Goal: Transaction & Acquisition: Purchase product/service

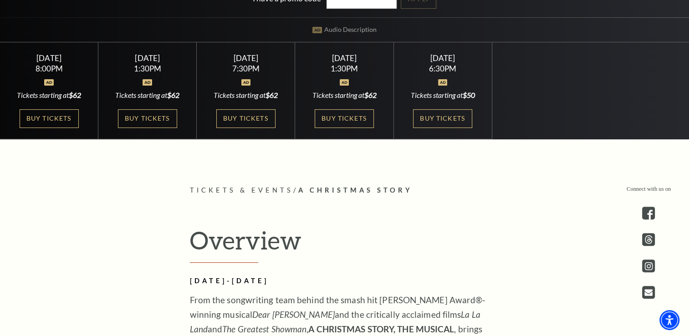
scroll to position [228, 0]
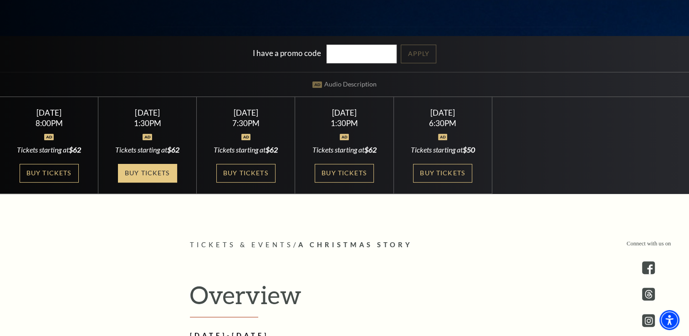
click at [156, 170] on link "Buy Tickets" at bounding box center [147, 173] width 59 height 19
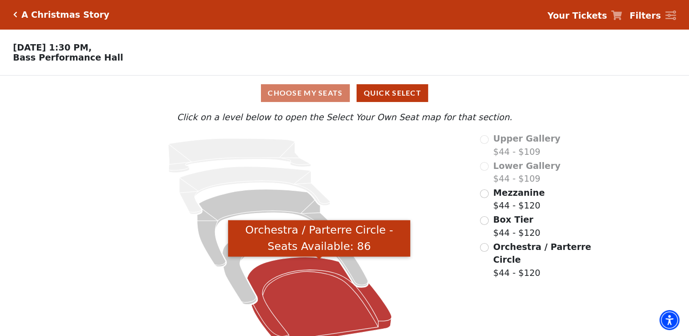
click at [313, 282] on icon "Orchestra / Parterre Circle - Seats Available: 86" at bounding box center [319, 300] width 144 height 87
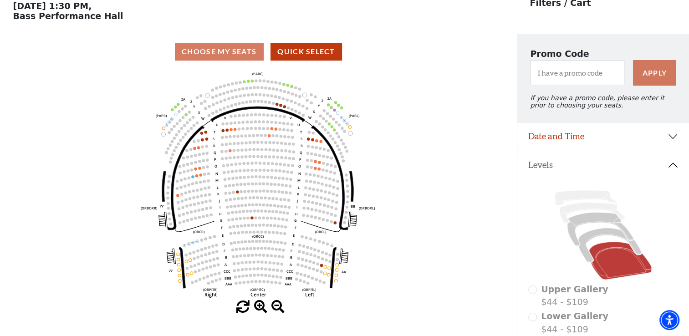
scroll to position [42, 0]
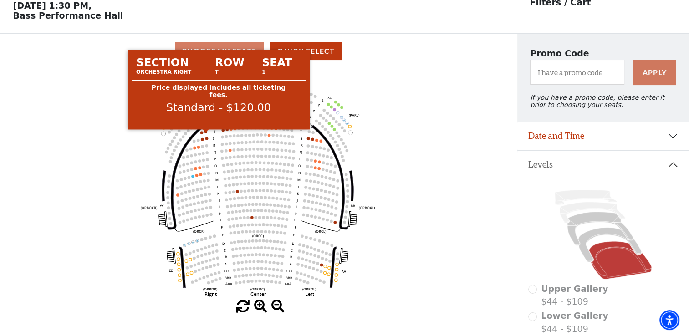
click at [206, 133] on circle at bounding box center [205, 131] width 3 height 3
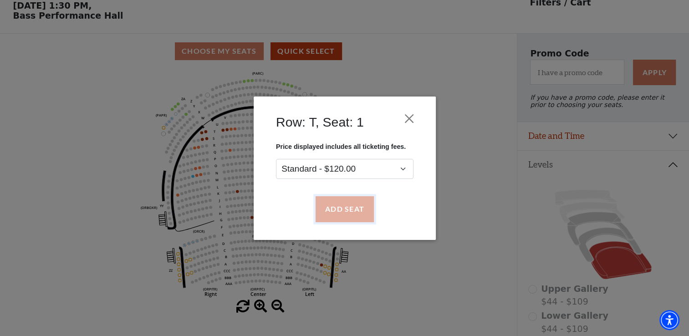
click at [349, 213] on button "Add Seat" at bounding box center [344, 209] width 58 height 26
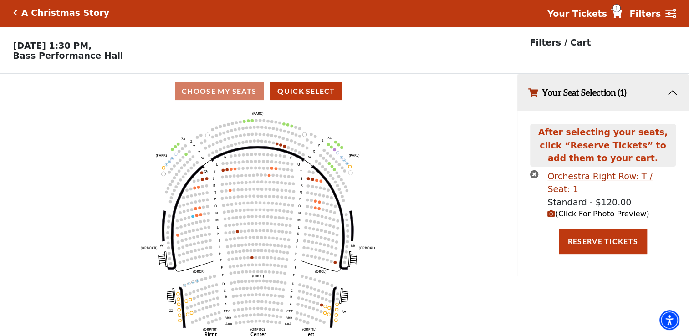
scroll to position [0, 0]
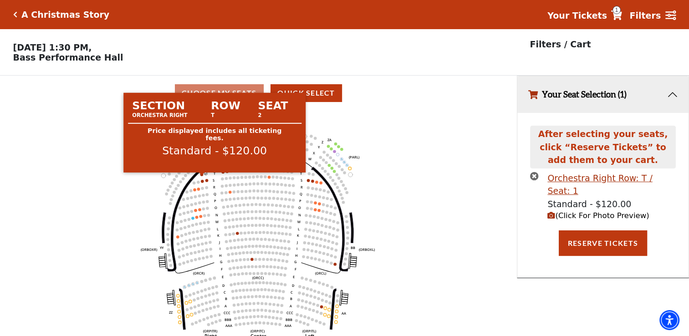
click at [202, 176] on circle at bounding box center [201, 174] width 3 height 3
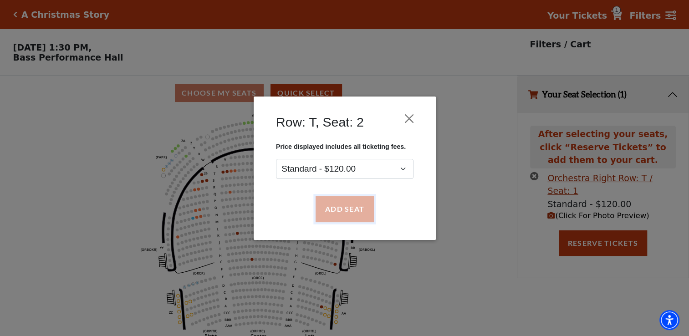
click at [335, 210] on button "Add Seat" at bounding box center [344, 209] width 58 height 26
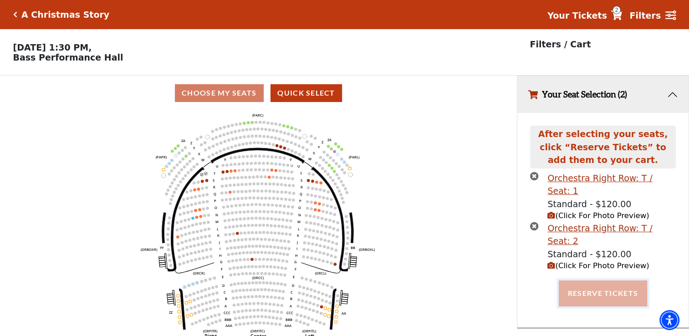
click at [600, 281] on button "Reserve Tickets" at bounding box center [603, 294] width 88 height 26
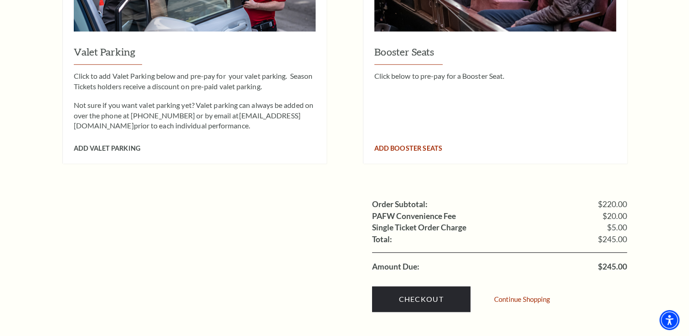
scroll to position [774, 0]
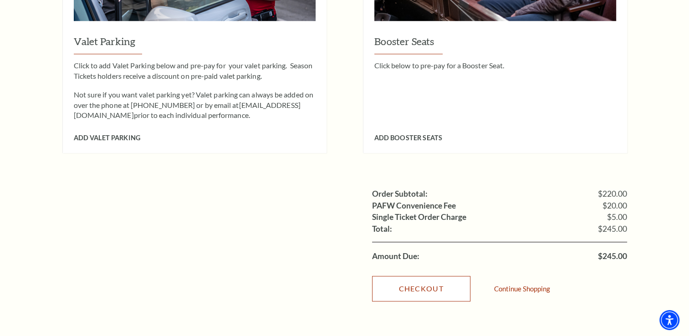
click at [429, 276] on link "Checkout" at bounding box center [421, 289] width 98 height 26
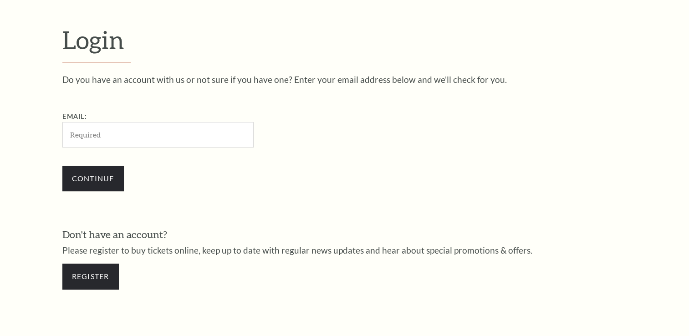
scroll to position [269, 0]
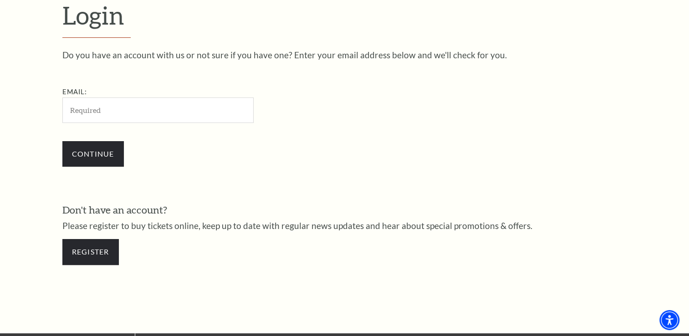
click at [121, 118] on input "Email:" at bounding box center [157, 109] width 191 height 25
type input "billie@paragonbrokerage.com"
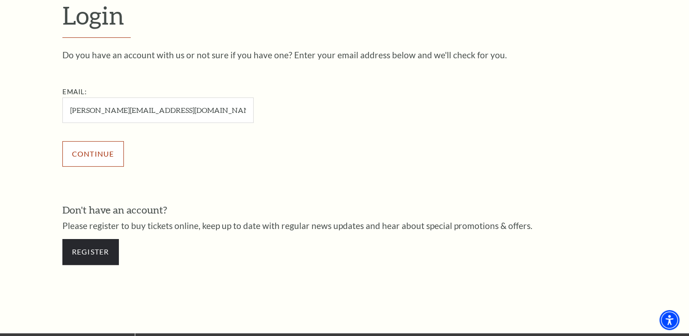
click at [107, 158] on input "Continue" at bounding box center [92, 154] width 61 height 26
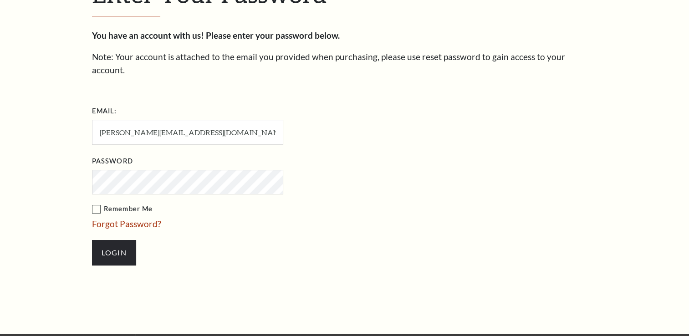
scroll to position [277, 0]
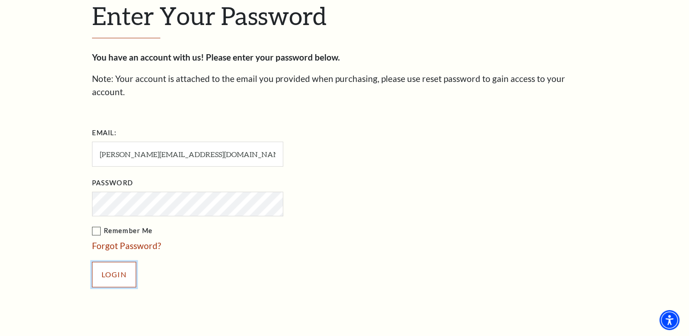
click at [107, 262] on input "Login" at bounding box center [114, 275] width 44 height 26
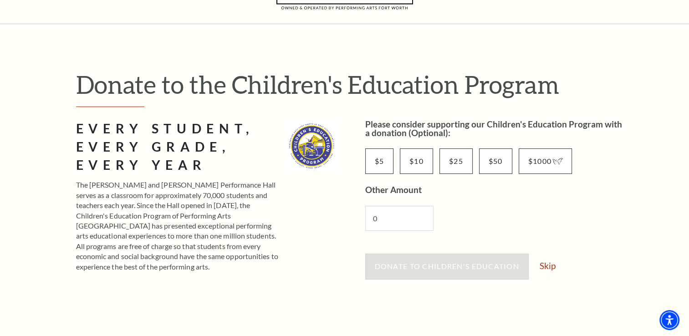
scroll to position [91, 0]
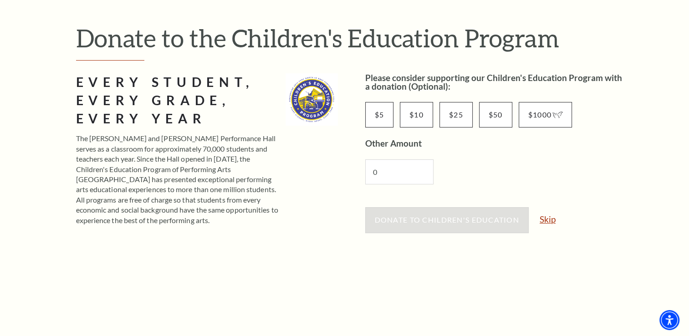
click at [552, 222] on link "Skip" at bounding box center [548, 219] width 16 height 9
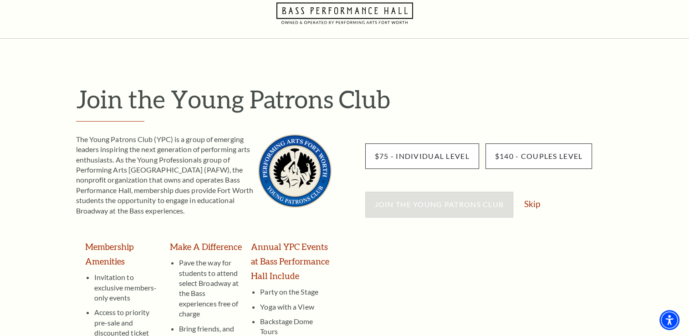
scroll to position [46, 0]
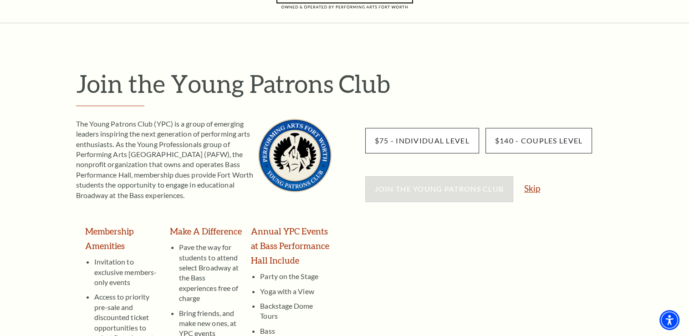
click at [540, 188] on link "Skip" at bounding box center [532, 188] width 16 height 9
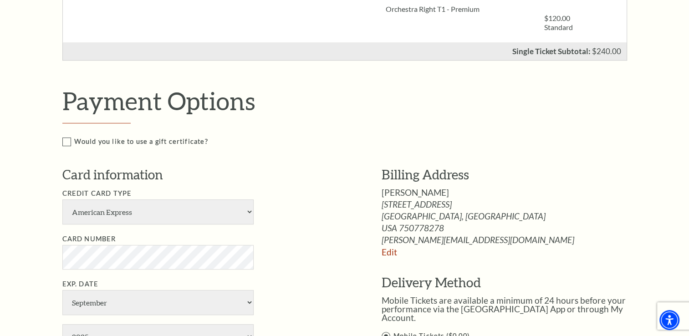
scroll to position [364, 0]
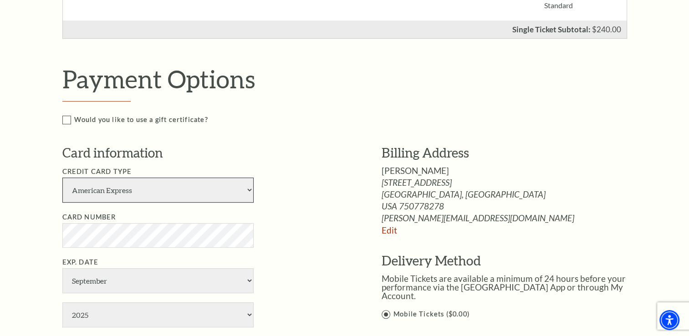
click at [248, 191] on select "American Express Visa Master Card Discover" at bounding box center [157, 190] width 191 height 25
select select "25"
click at [62, 178] on select "American Express Visa Master Card Discover" at bounding box center [157, 190] width 191 height 25
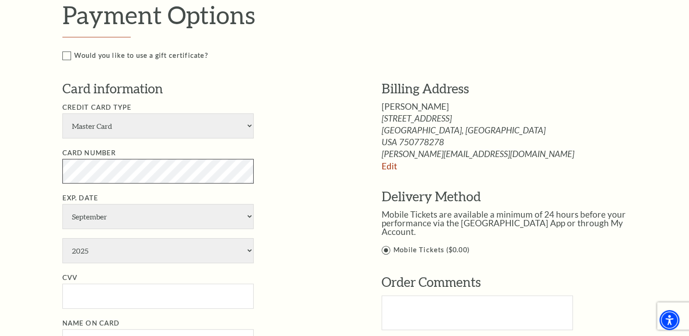
scroll to position [456, 0]
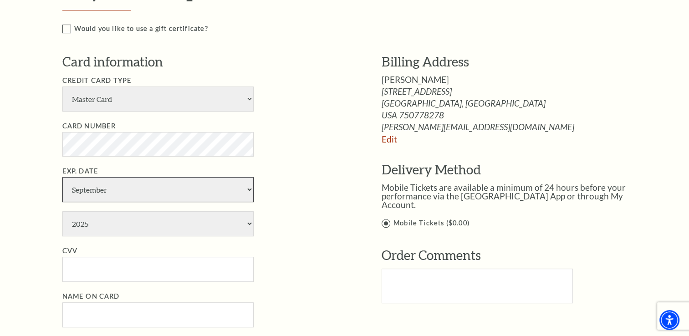
click at [131, 184] on select "January February March April May June July August September October November De…" at bounding box center [157, 189] width 191 height 25
select select "8"
click at [62, 177] on select "January February March April May June July August September October November De…" at bounding box center [157, 189] width 191 height 25
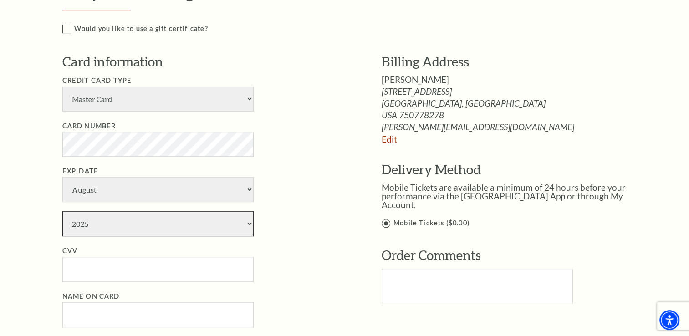
click at [109, 227] on select "2025 2026 2027 2028 2029 2030 2031 2032 2033 2034" at bounding box center [157, 223] width 191 height 25
select select "2028"
click at [62, 211] on select "2025 2026 2027 2028 2029 2030 2031 2032 2033 2034" at bounding box center [157, 223] width 191 height 25
click at [113, 267] on input "CVV" at bounding box center [157, 269] width 191 height 25
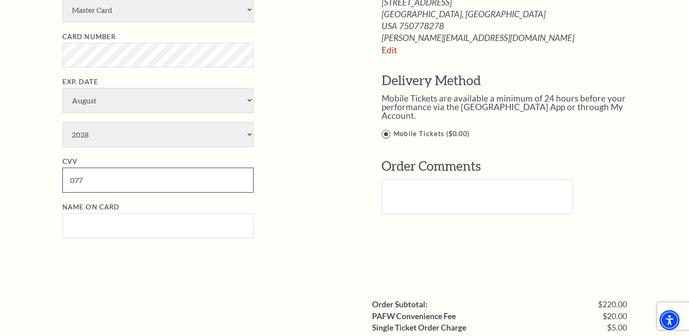
scroll to position [547, 0]
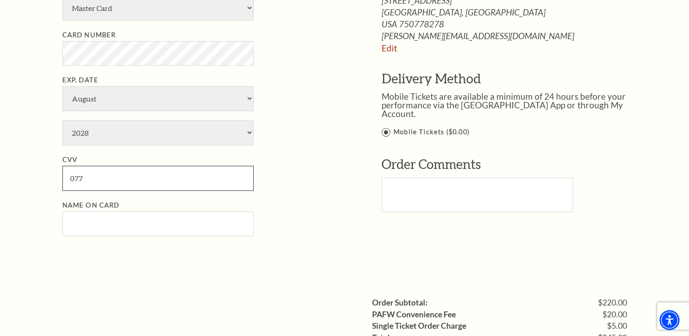
type input "077"
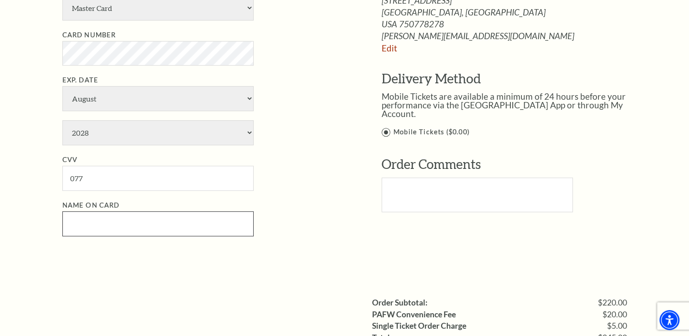
click at [106, 215] on input "Name on Card" at bounding box center [157, 223] width 191 height 25
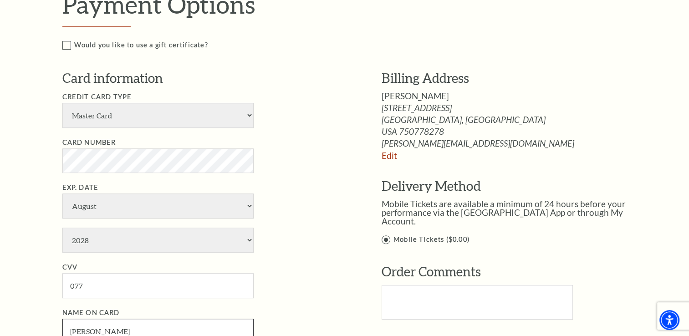
scroll to position [456, 0]
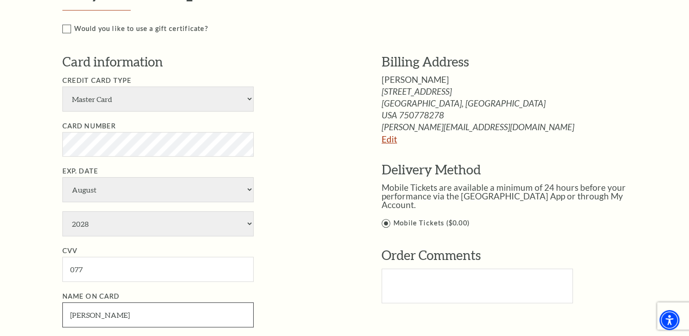
type input "Billie Jo Andrews"
click at [393, 138] on link "Edit" at bounding box center [389, 139] width 15 height 10
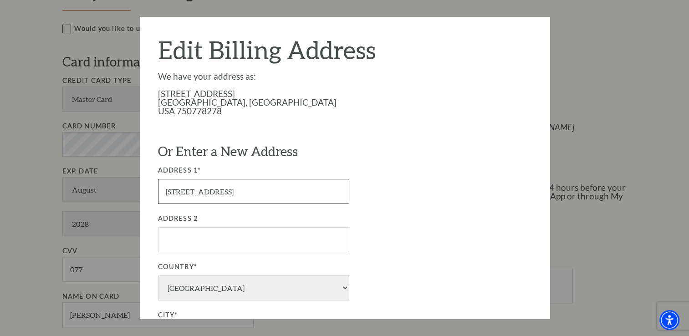
drag, startPoint x: 223, startPoint y: 195, endPoint x: 145, endPoint y: 192, distance: 77.5
click at [146, 192] on div "Edit Billing Address We have your address as: 290 Oak Trail Dr Double Oak, TX U…" at bounding box center [345, 168] width 410 height 302
type input "PO Box 244"
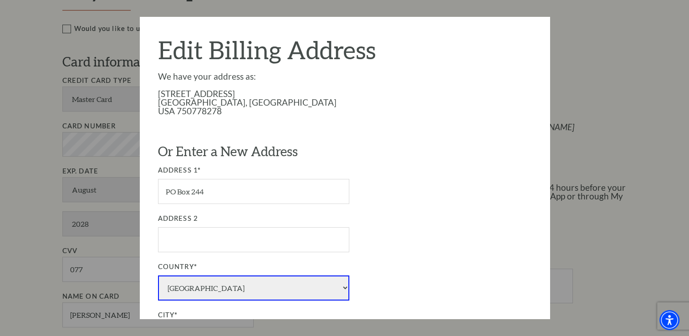
select select "1"
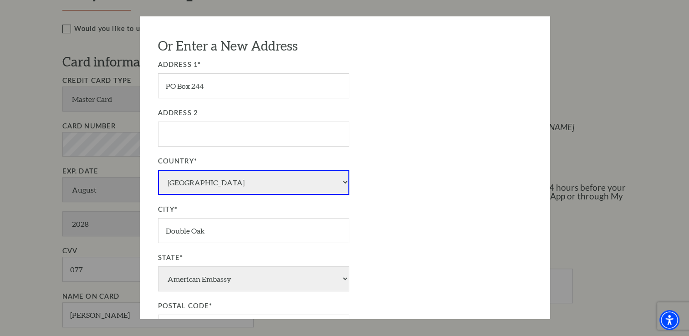
scroll to position [137, 0]
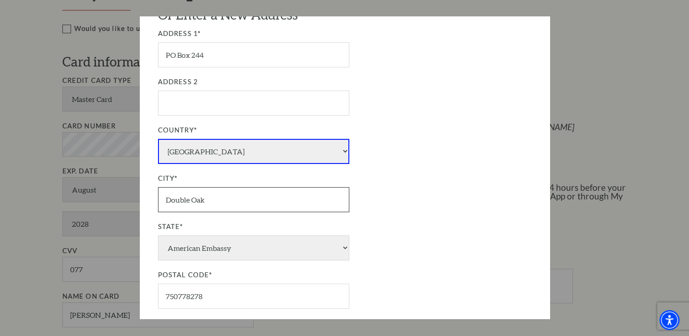
drag, startPoint x: 208, startPoint y: 202, endPoint x: 84, endPoint y: 199, distance: 123.9
click at [84, 199] on div "Payment Options Would you like to use a gift certificate? Gift Certificate Numb…" at bounding box center [354, 163] width 584 height 381
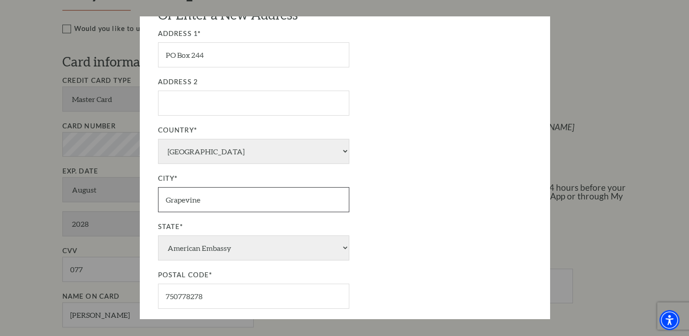
type input "Grapevine"
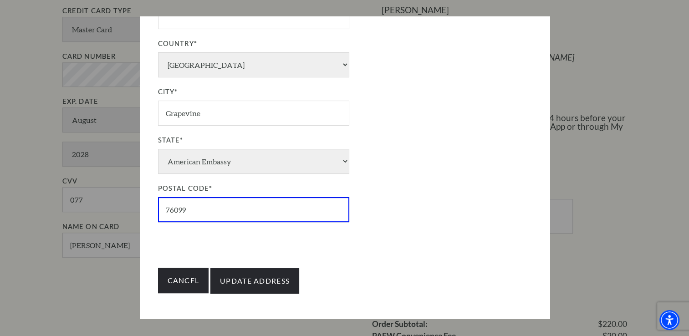
scroll to position [547, 0]
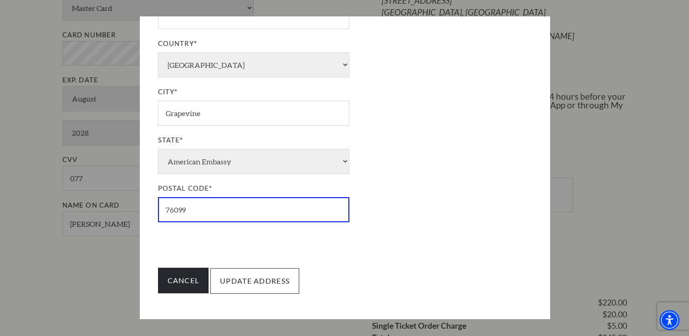
type input "76099"
click at [246, 277] on input "Update Address" at bounding box center [254, 281] width 89 height 26
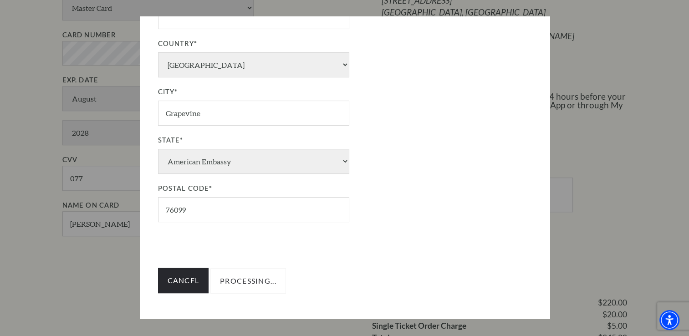
type input "Update Address"
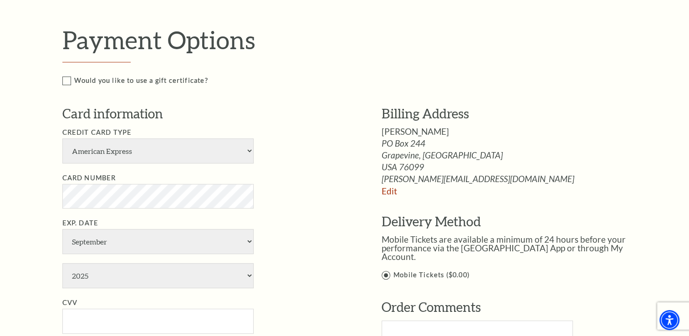
scroll to position [364, 0]
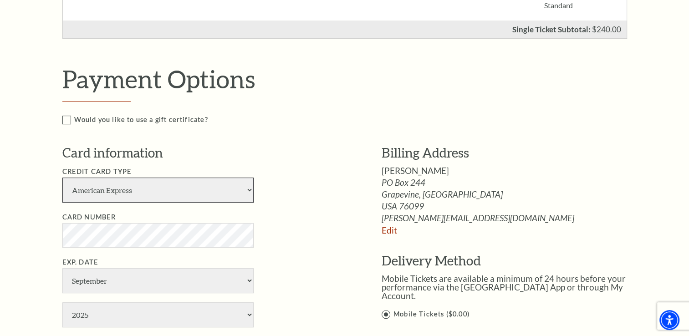
click at [236, 193] on select "American Express Visa Master Card Discover" at bounding box center [157, 190] width 191 height 25
select select "25"
click at [62, 178] on select "American Express Visa Master Card Discover" at bounding box center [157, 190] width 191 height 25
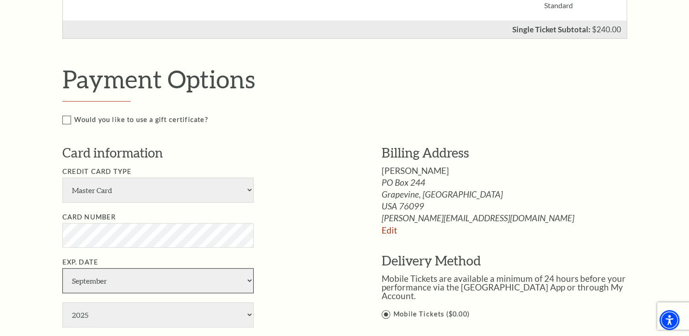
click at [96, 286] on select "January February March April May June July August September October November De…" at bounding box center [157, 280] width 191 height 25
select select "8"
click at [62, 268] on select "January February March April May June July August September October November De…" at bounding box center [157, 280] width 191 height 25
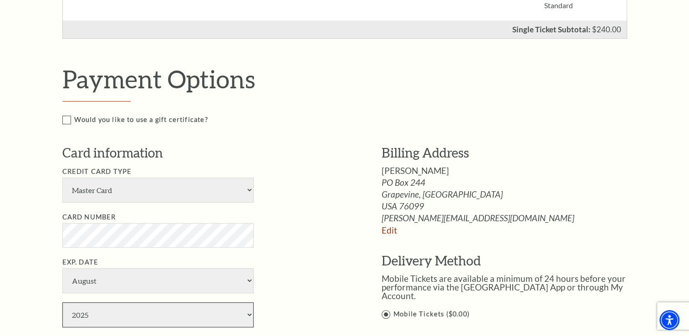
click at [93, 318] on select "2025 2026 2027 2028 2029 2030 2031 2032 2033 2034" at bounding box center [157, 314] width 191 height 25
select select "2028"
click at [62, 302] on select "2025 2026 2027 2028 2029 2030 2031 2032 2033 2034" at bounding box center [157, 314] width 191 height 25
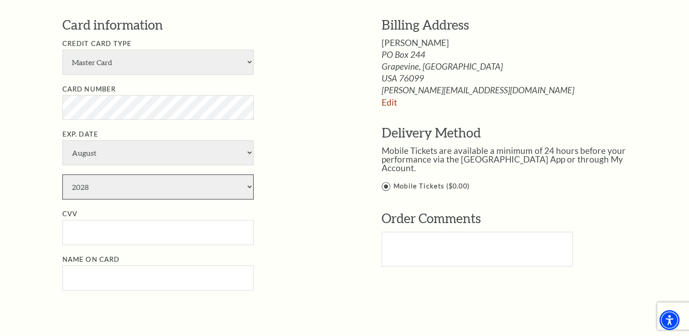
scroll to position [547, 0]
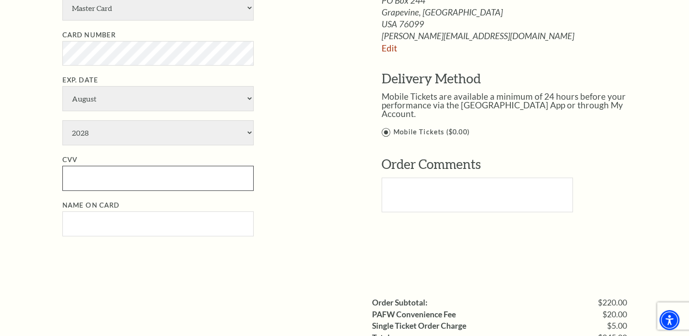
click at [97, 174] on input "CVV" at bounding box center [157, 178] width 191 height 25
type input "077"
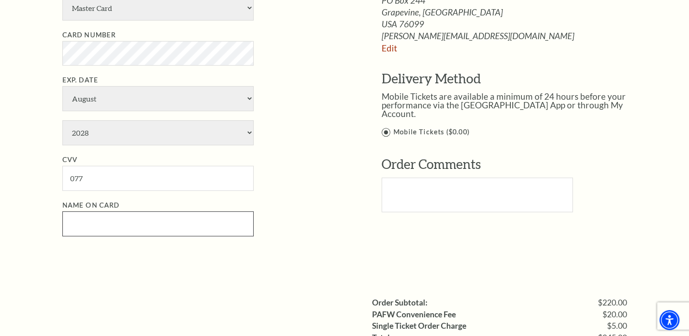
click at [109, 225] on input "Name on Card" at bounding box center [157, 223] width 191 height 25
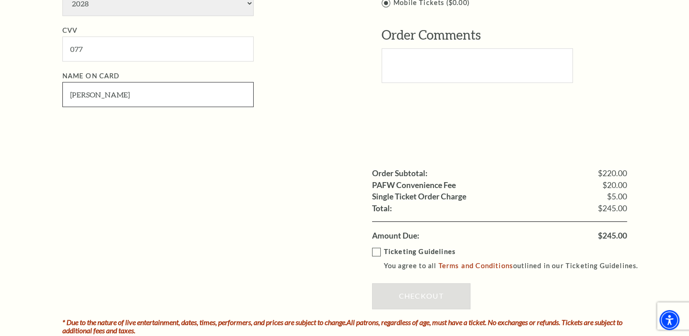
scroll to position [683, 0]
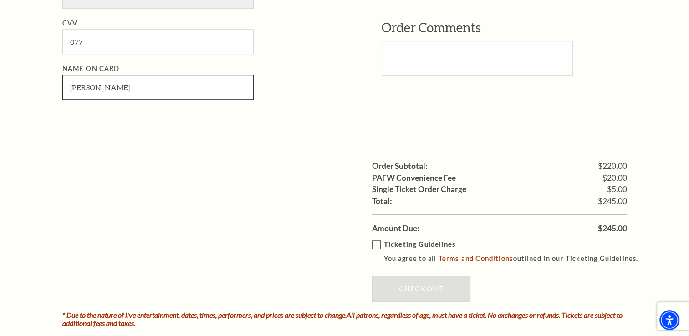
type input "Billie Jo Andrews"
click at [374, 244] on label "Ticketing Guidelines You agree to all Terms and Conditions outlined in our Tick…" at bounding box center [509, 251] width 275 height 25
click at [0, 0] on input "Ticketing Guidelines You agree to all Terms and Conditions outlined in our Tick…" at bounding box center [0, 0] width 0 height 0
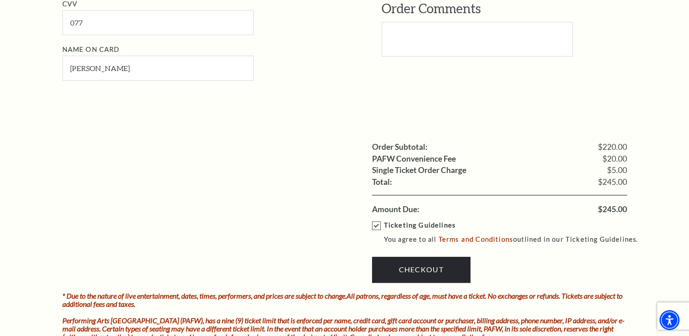
scroll to position [820, 0]
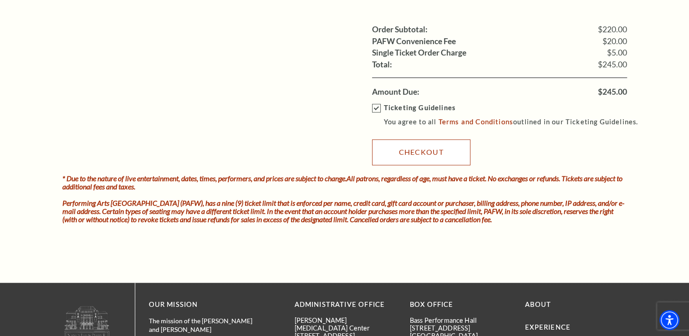
click at [423, 155] on link "Checkout" at bounding box center [421, 152] width 98 height 26
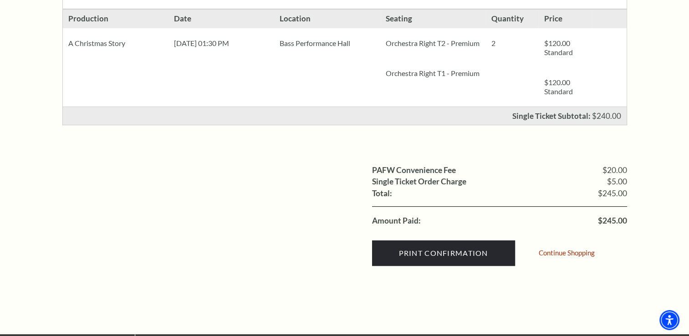
scroll to position [228, 0]
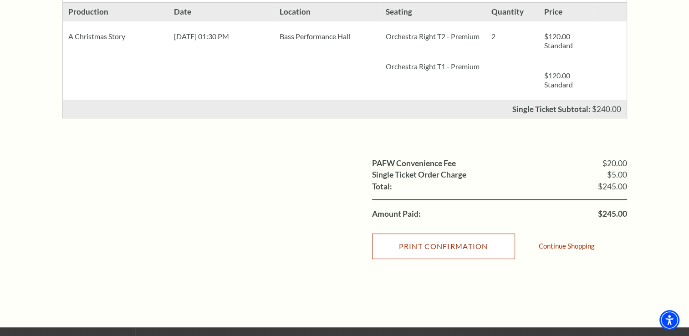
click at [456, 251] on input "Print Confirmation" at bounding box center [443, 247] width 143 height 26
click at [435, 247] on input "Print Confirmation" at bounding box center [443, 247] width 143 height 26
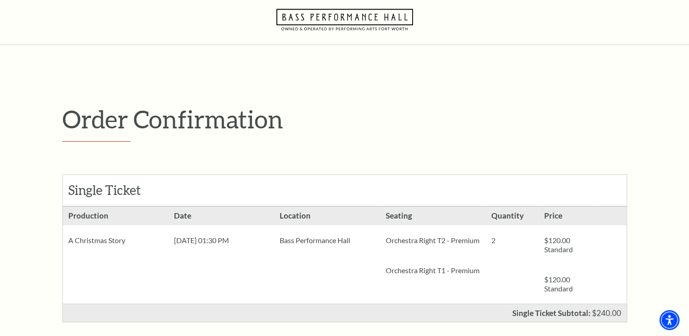
scroll to position [46, 0]
